Goal: Task Accomplishment & Management: Manage account settings

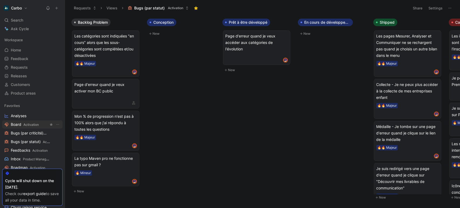
click at [14, 122] on span "Board Activation" at bounding box center [25, 125] width 28 height 6
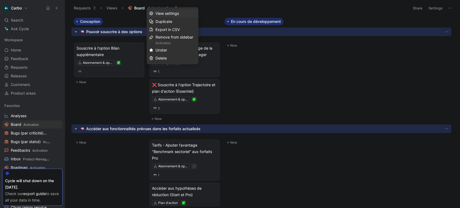
click at [170, 16] on div "View settings" at bounding box center [175, 13] width 40 height 6
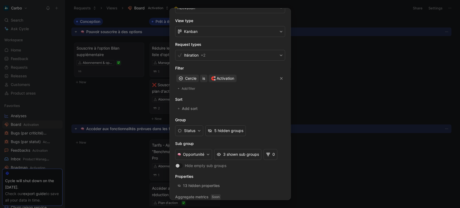
scroll to position [95, 0]
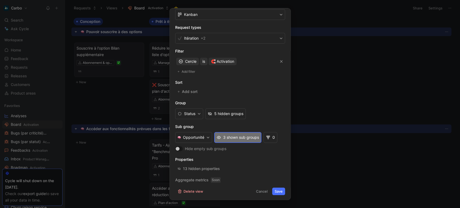
click at [239, 137] on span "3 shown sub groups" at bounding box center [241, 137] width 36 height 6
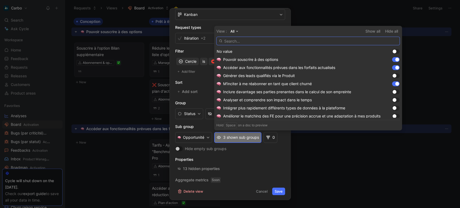
click at [266, 44] on input "text" at bounding box center [307, 41] width 183 height 9
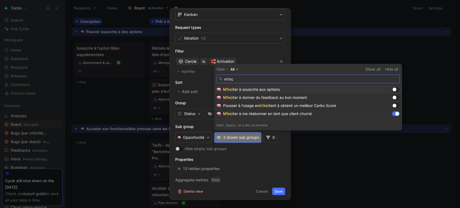
type input "m'inc"
click at [393, 90] on div at bounding box center [394, 90] width 4 height 4
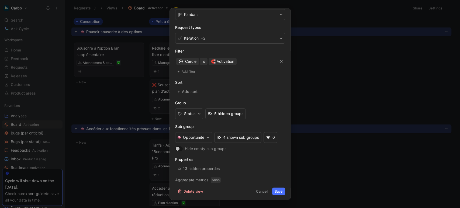
click at [274, 191] on button "Save" at bounding box center [278, 191] width 13 height 8
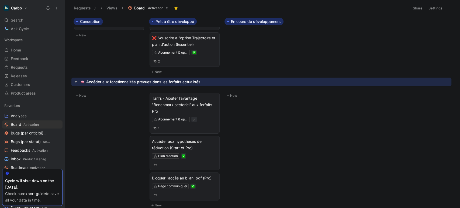
scroll to position [47, 0]
